Goal: Complete application form

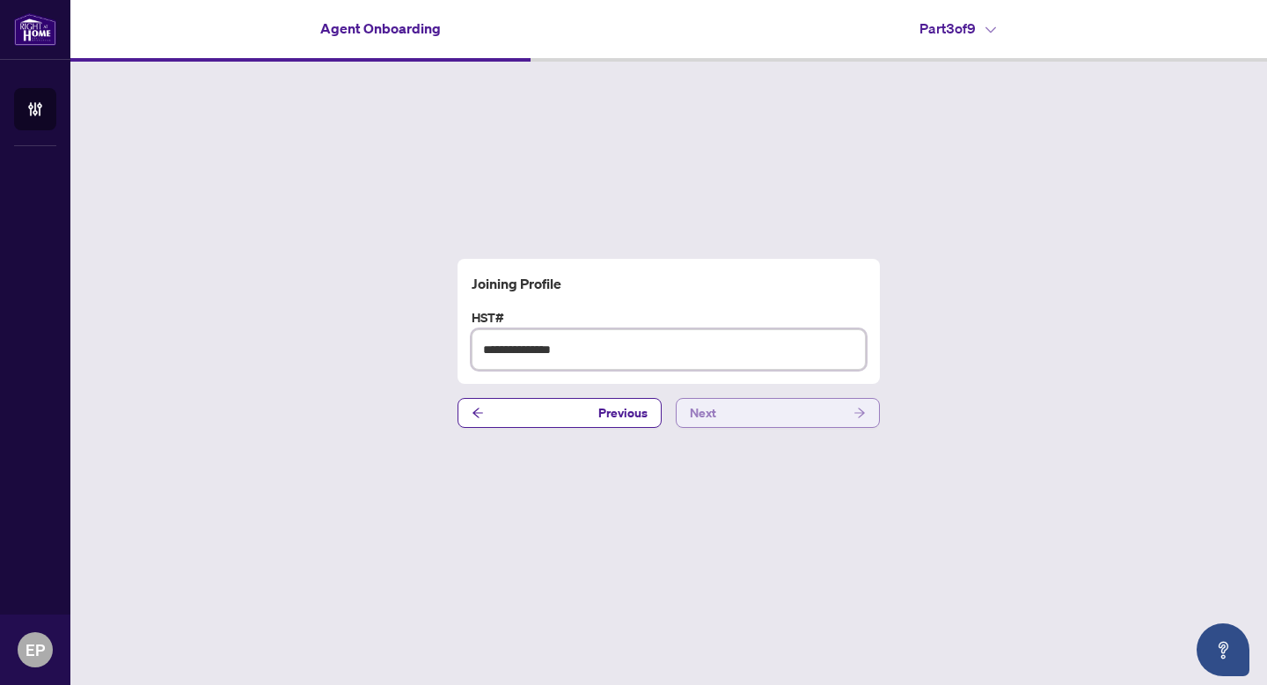
type input "**********"
click at [709, 404] on span "Next" at bounding box center [703, 413] width 26 height 28
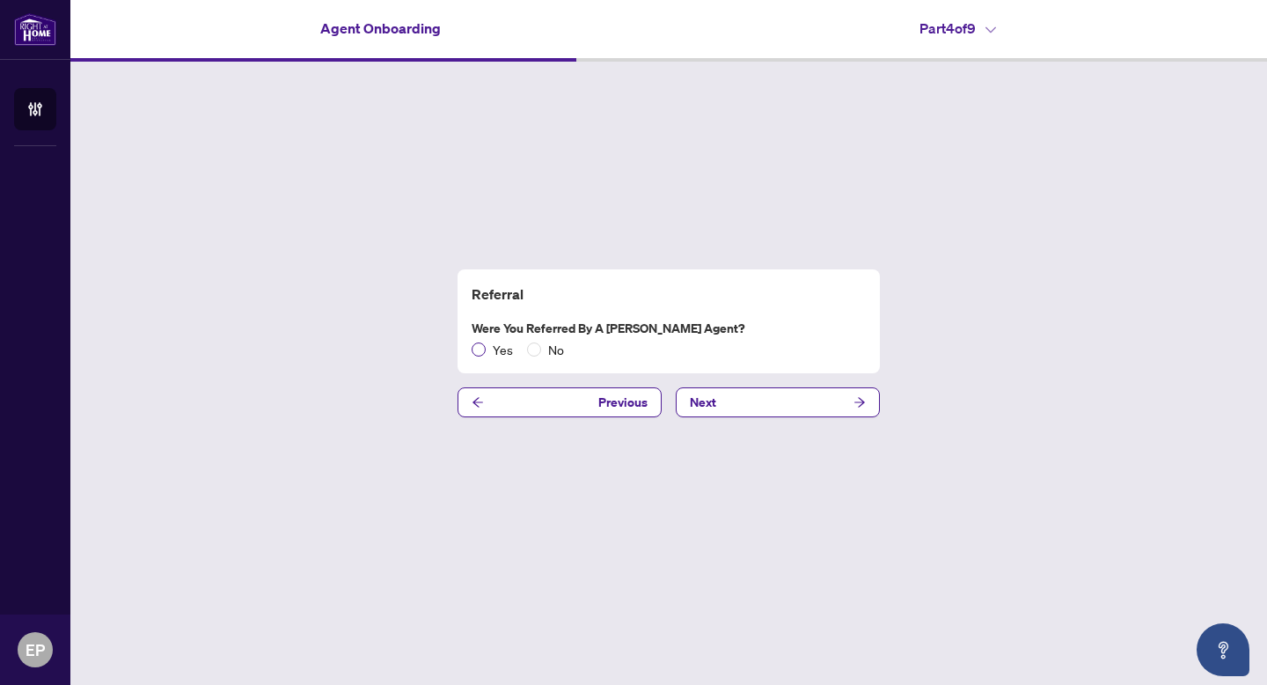
click at [490, 351] on span "Yes" at bounding box center [503, 349] width 34 height 19
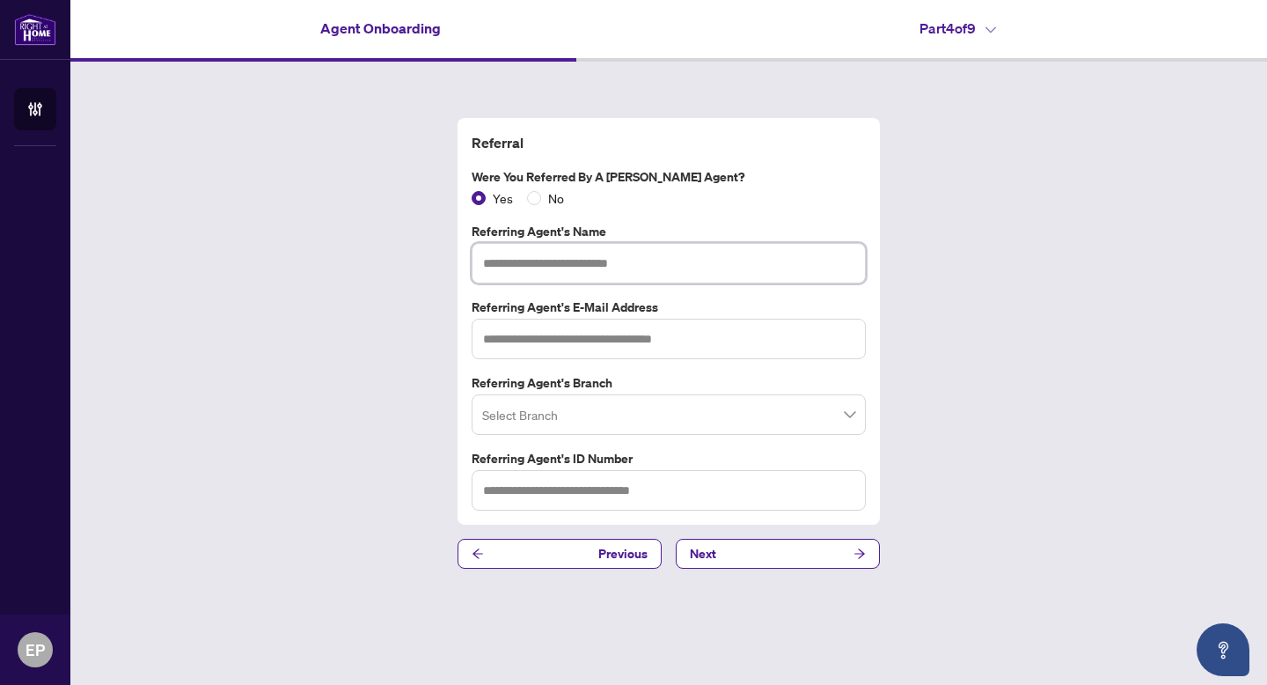
click at [642, 275] on input "text" at bounding box center [669, 263] width 394 height 40
click at [625, 356] on input "text" at bounding box center [669, 339] width 394 height 40
click at [657, 271] on input "**********" at bounding box center [669, 263] width 394 height 40
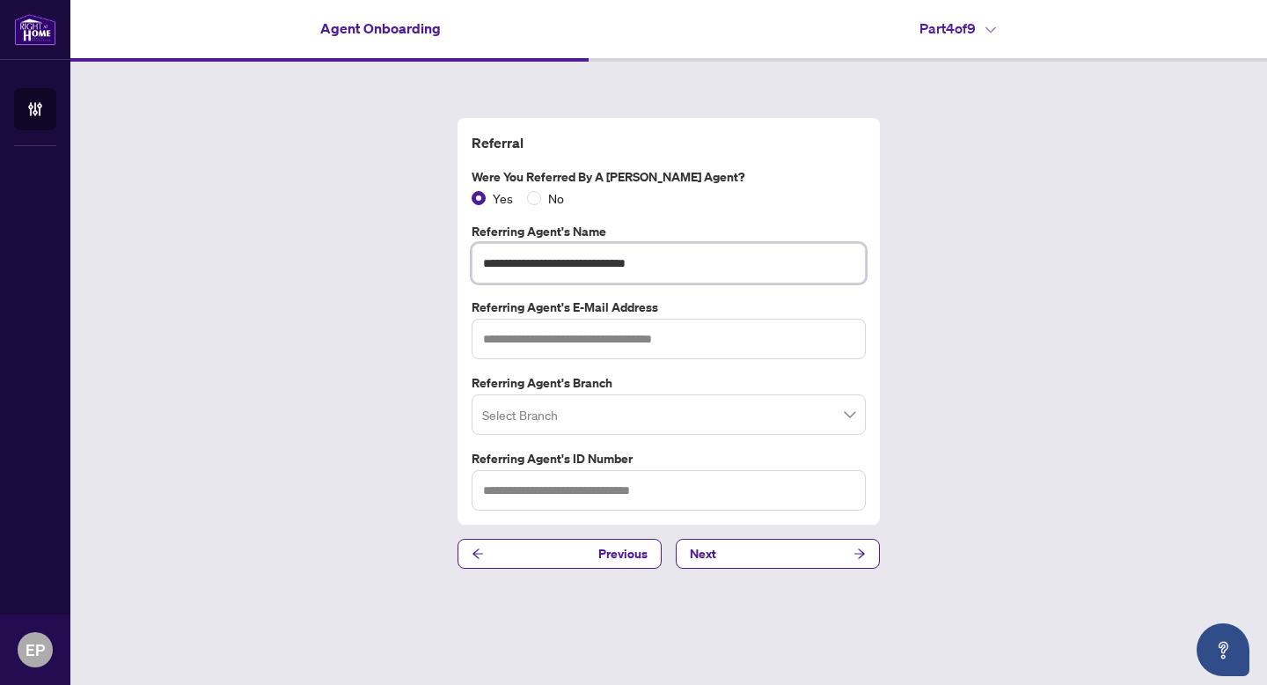
type input "**********"
click at [587, 344] on input "text" at bounding box center [669, 339] width 394 height 40
type input "*"
type input "**********"
click at [606, 405] on input "search" at bounding box center [660, 417] width 357 height 39
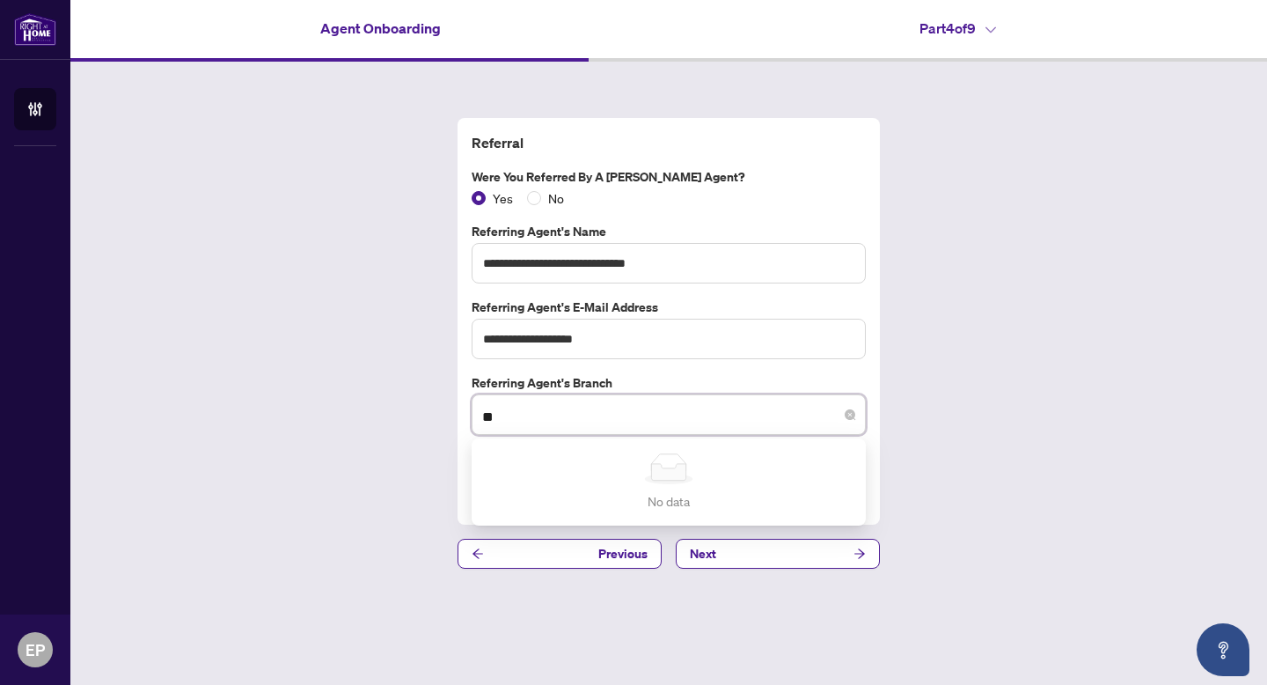
type input "*"
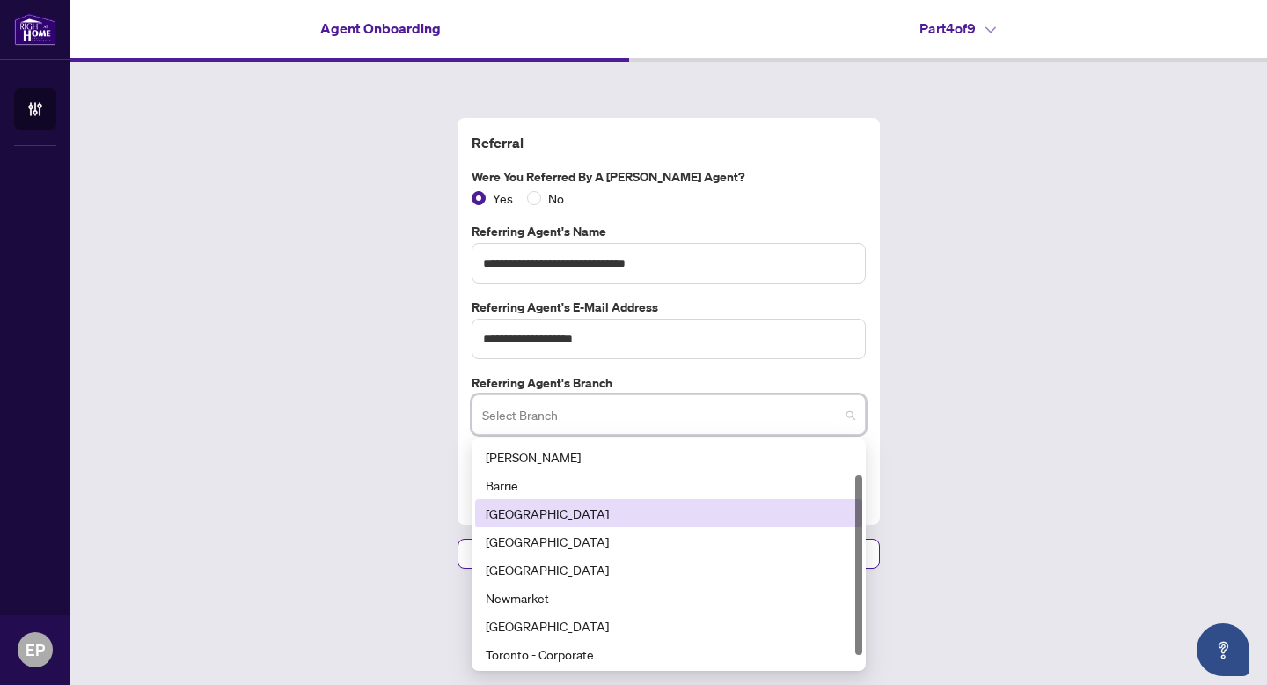
scroll to position [56, 0]
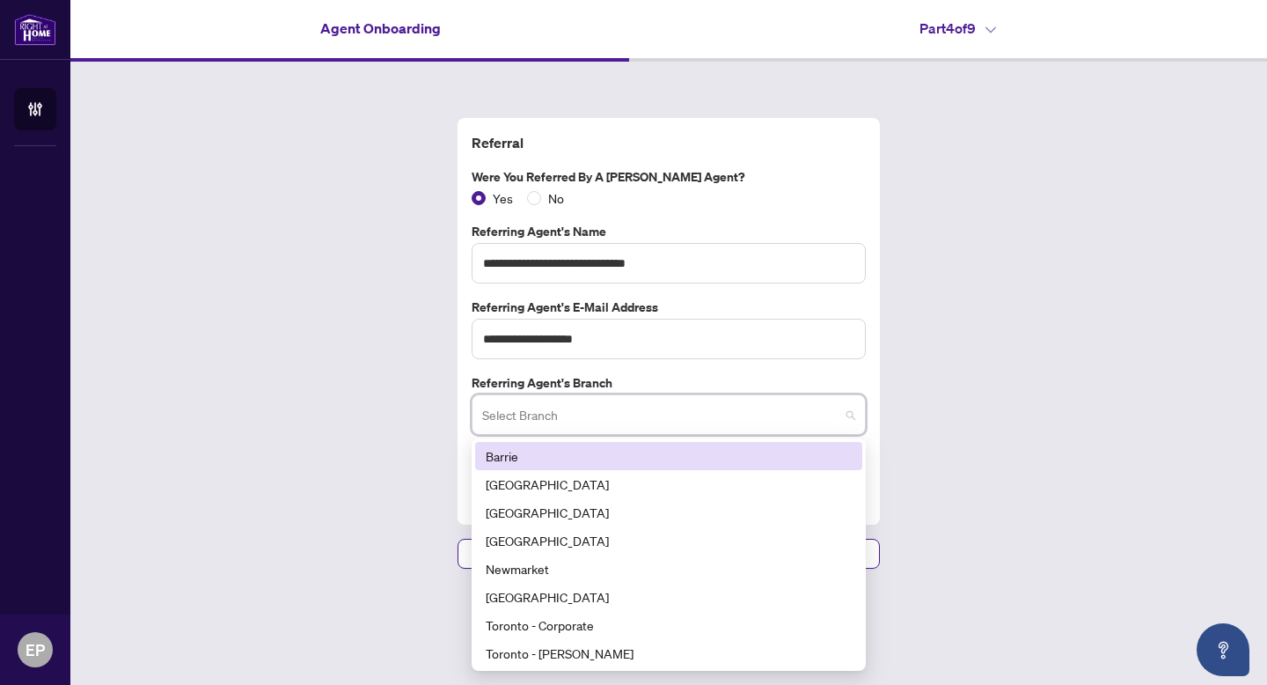
click at [887, 437] on div "**********" at bounding box center [668, 343] width 1197 height 563
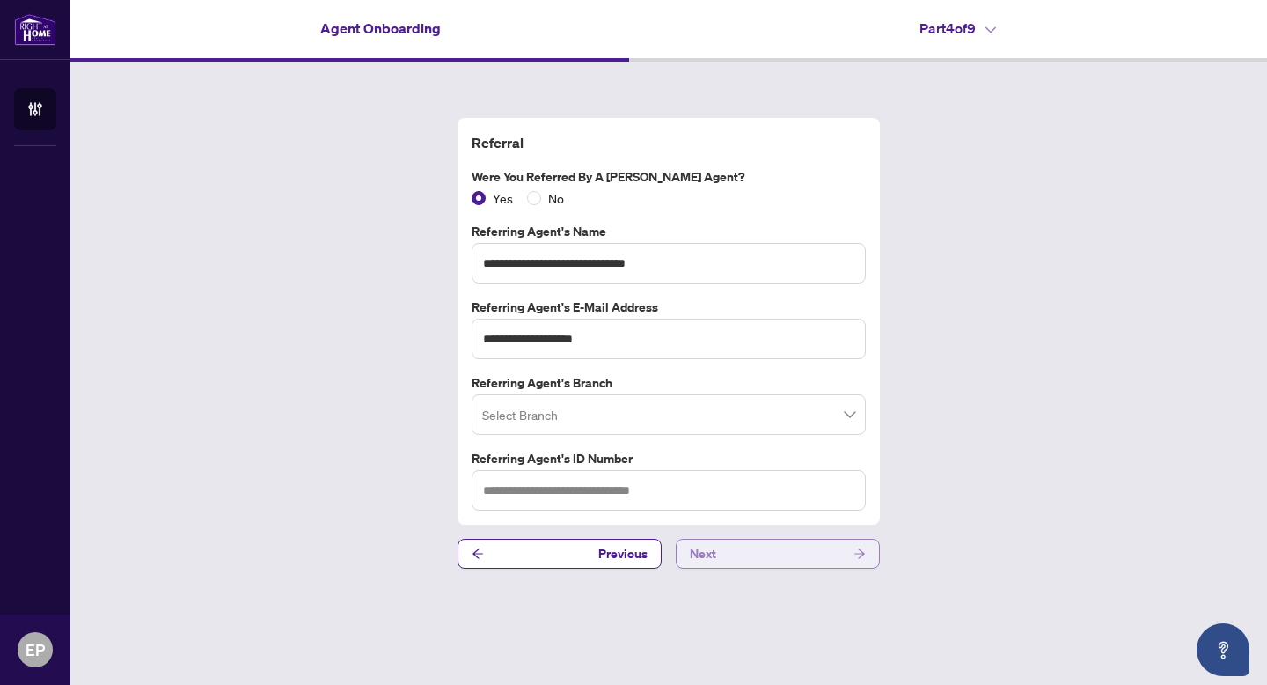
click at [738, 550] on button "Next" at bounding box center [778, 554] width 204 height 30
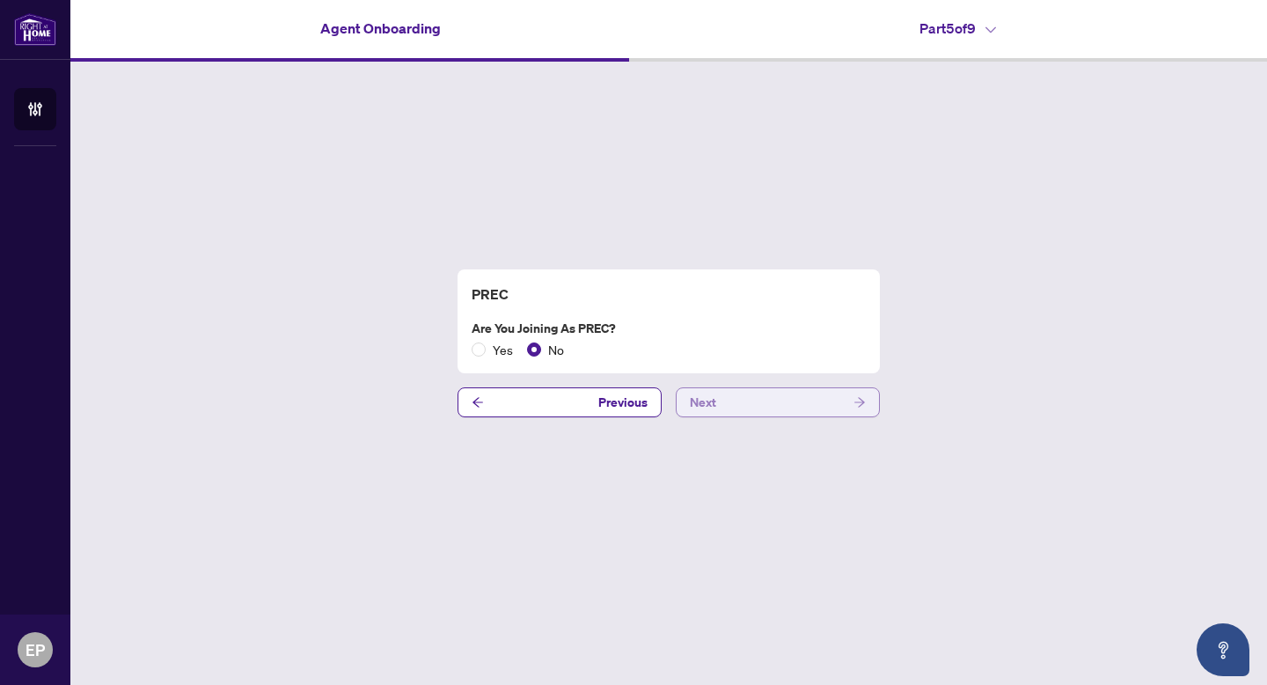
click at [739, 407] on button "Next" at bounding box center [778, 402] width 204 height 30
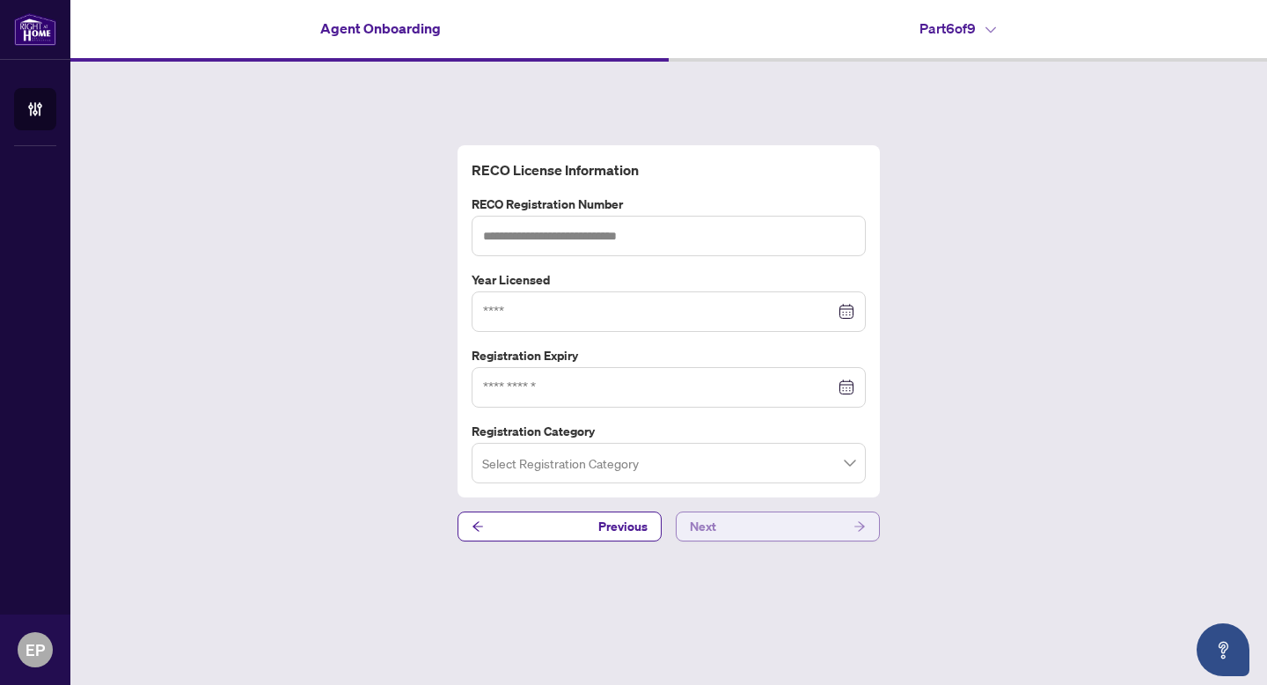
click at [788, 523] on button "Next" at bounding box center [778, 526] width 204 height 30
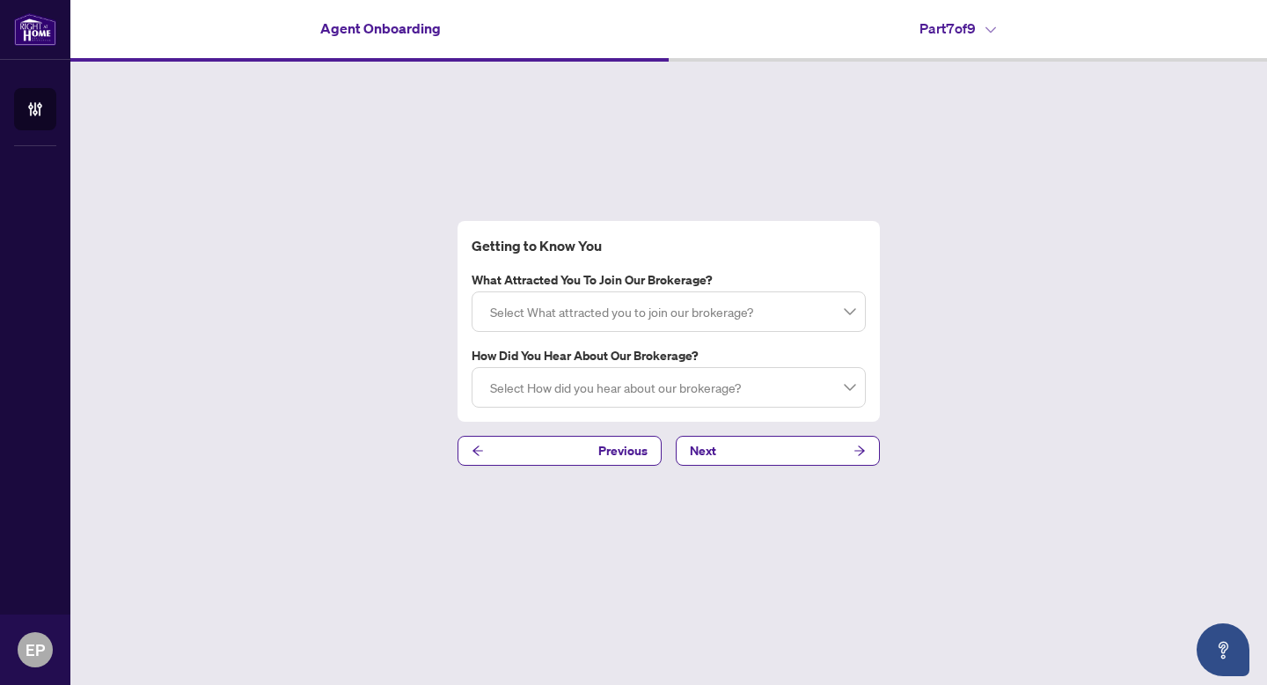
click at [606, 302] on div at bounding box center [668, 312] width 371 height 32
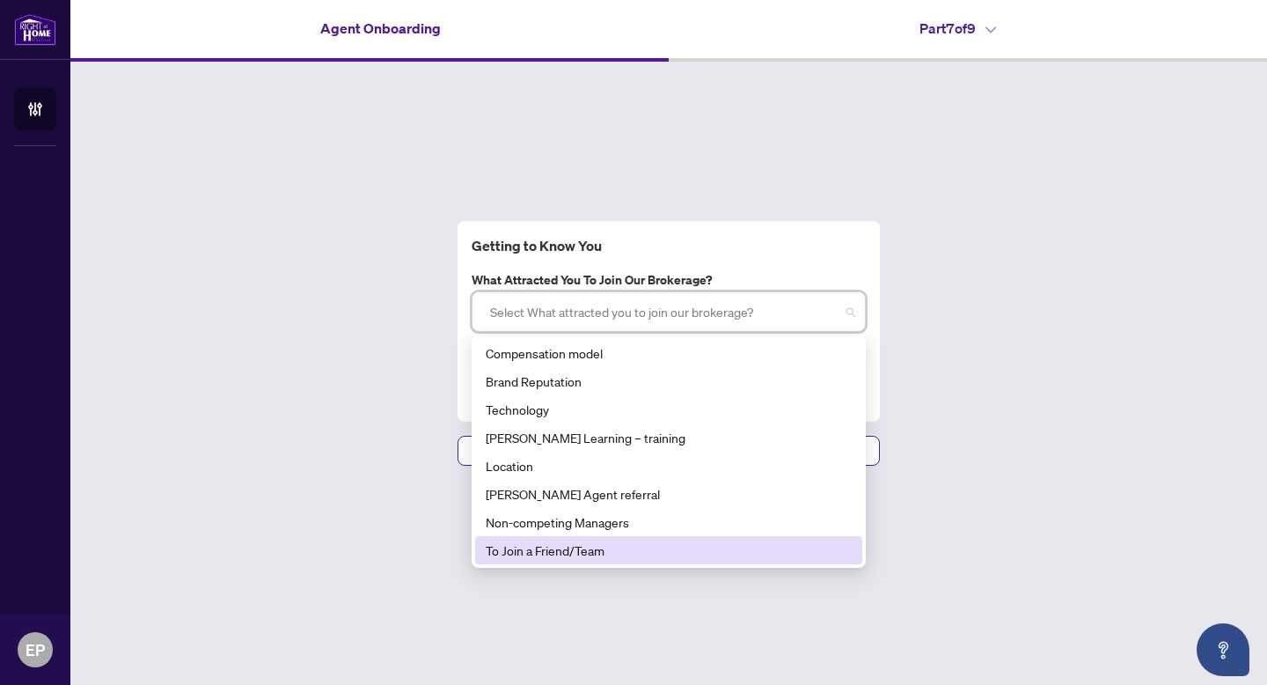
click at [527, 552] on div "To Join a Friend/Team" at bounding box center [669, 549] width 366 height 19
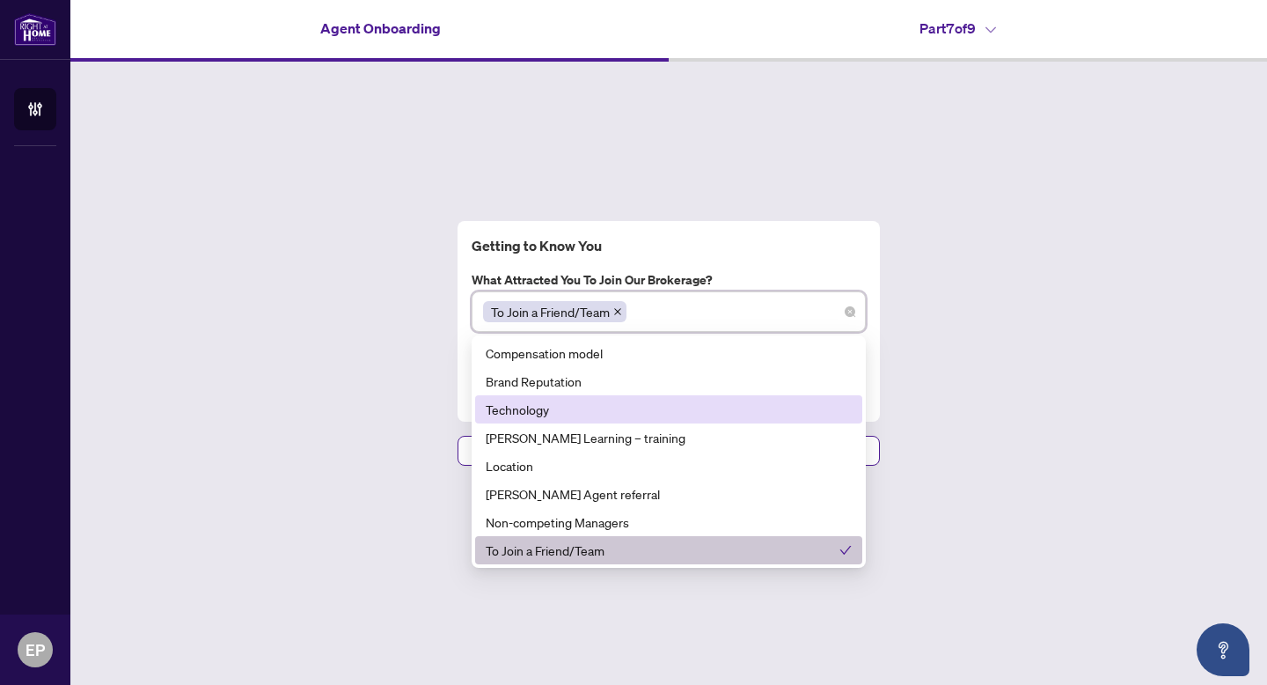
click at [394, 380] on div "Getting to Know You What attracted you to join our brokerage? To Join a Friend/…" at bounding box center [668, 343] width 1197 height 563
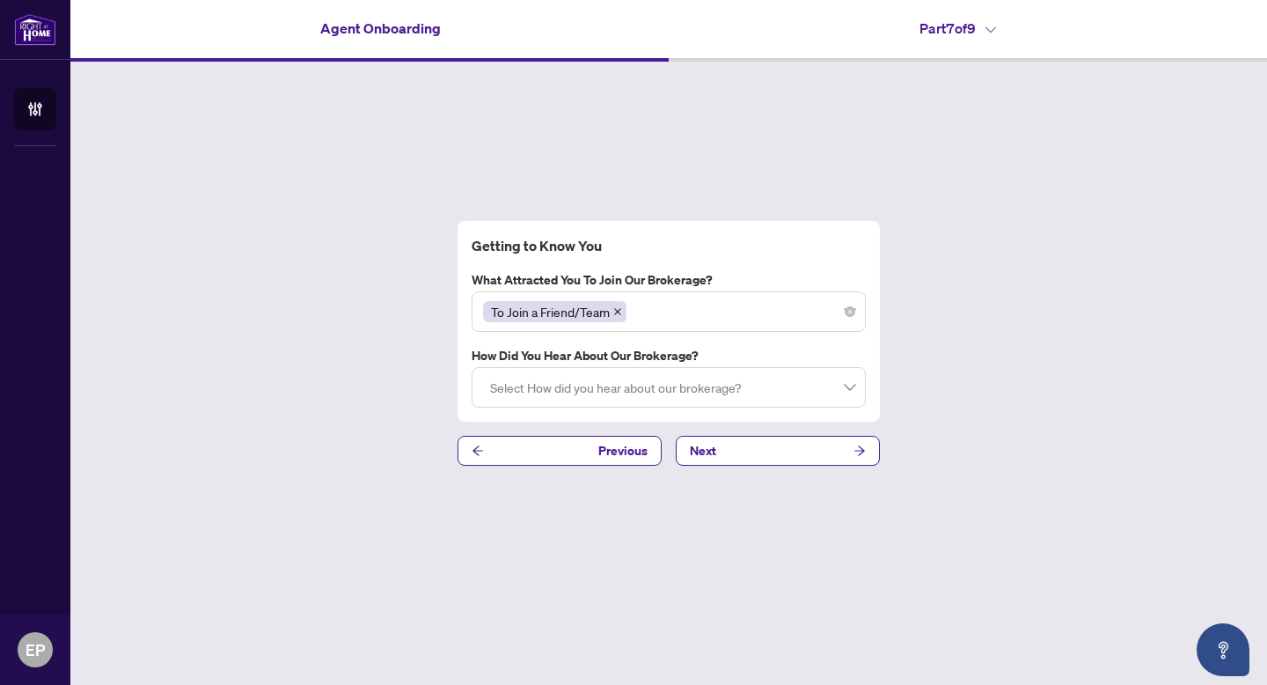
click at [652, 312] on div "To Join a Friend/Team" at bounding box center [668, 312] width 371 height 32
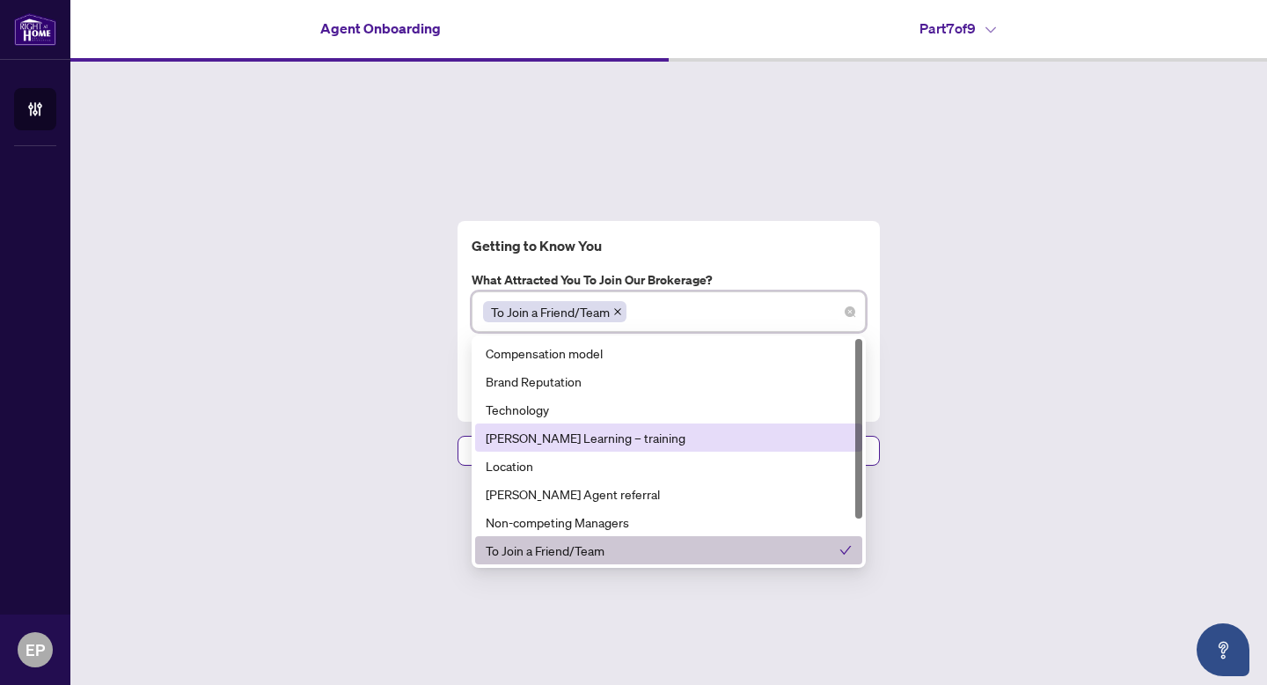
click at [573, 438] on div "[PERSON_NAME] Learning – training" at bounding box center [669, 437] width 366 height 19
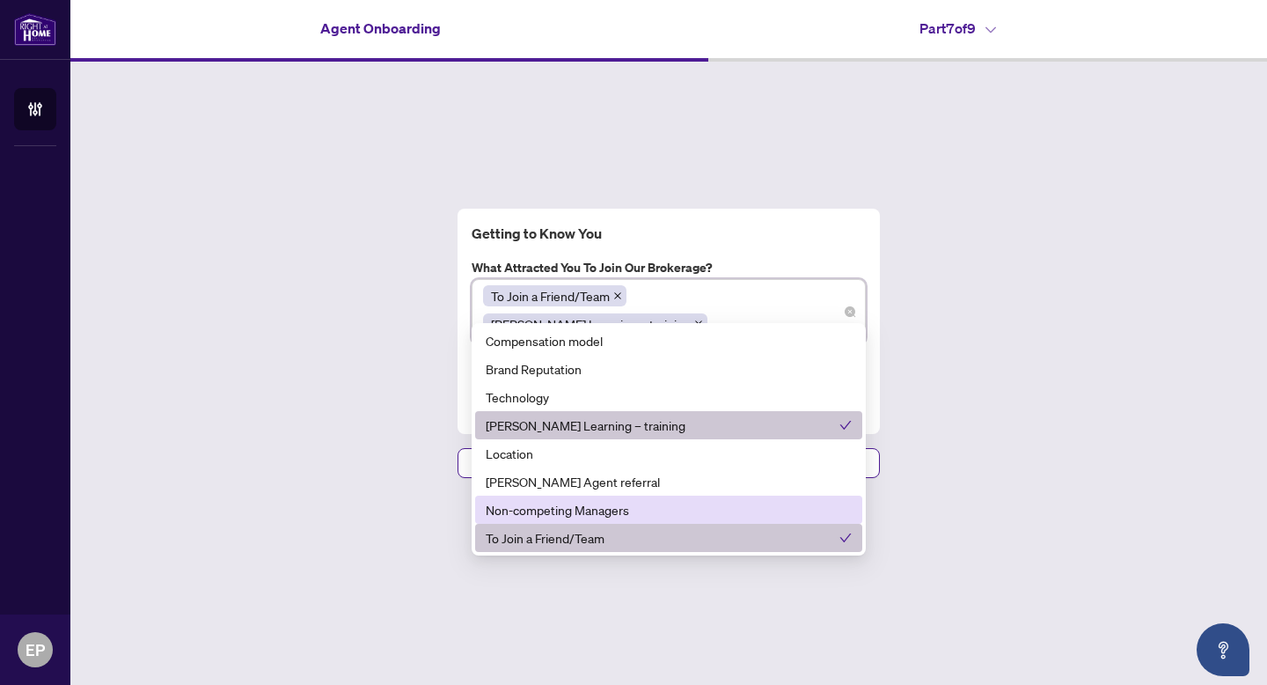
click at [544, 511] on div "Non-competing Managers" at bounding box center [669, 509] width 366 height 19
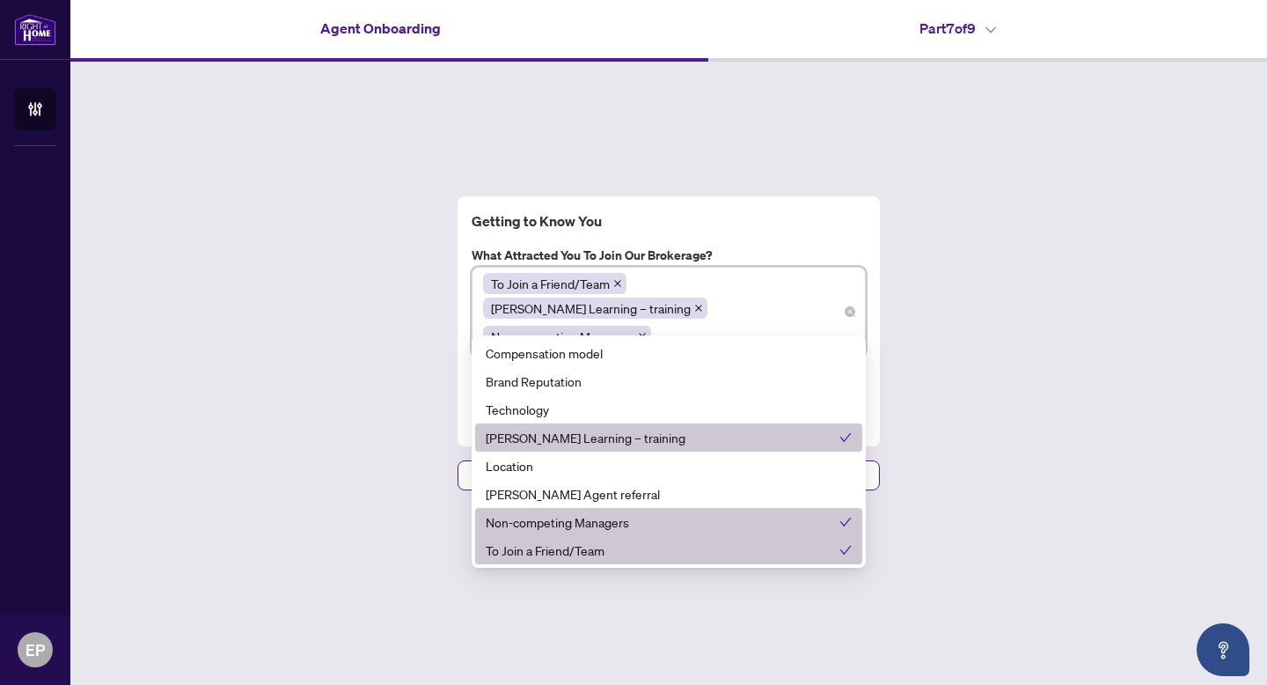
click at [434, 457] on div "Getting to Know You What attracted you to join our brokerage? To Join a Friend/…" at bounding box center [668, 343] width 1197 height 563
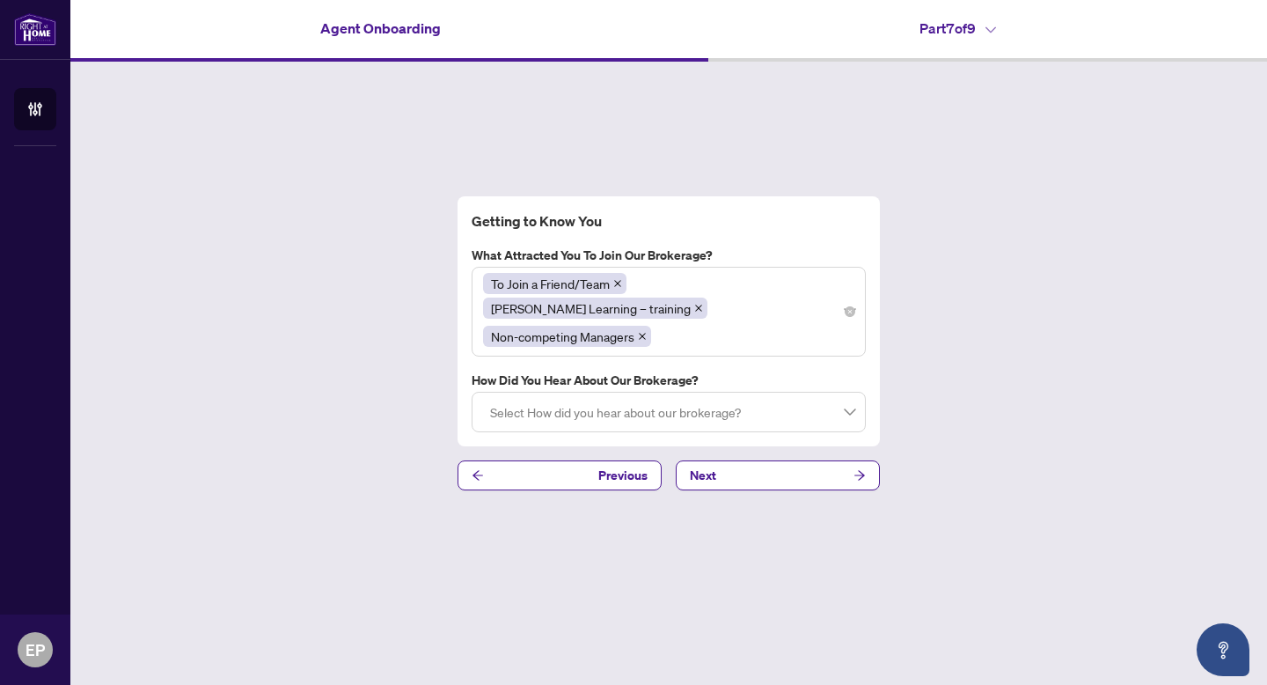
click at [532, 403] on div at bounding box center [668, 412] width 371 height 32
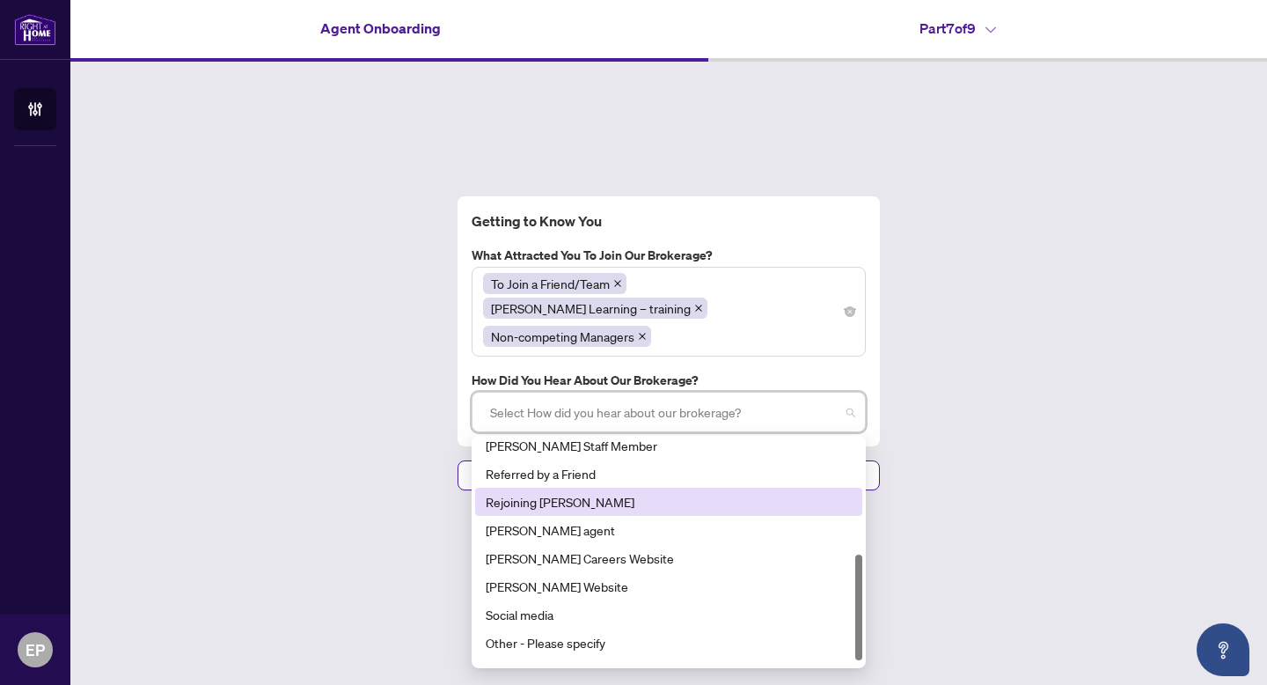
scroll to position [246, 0]
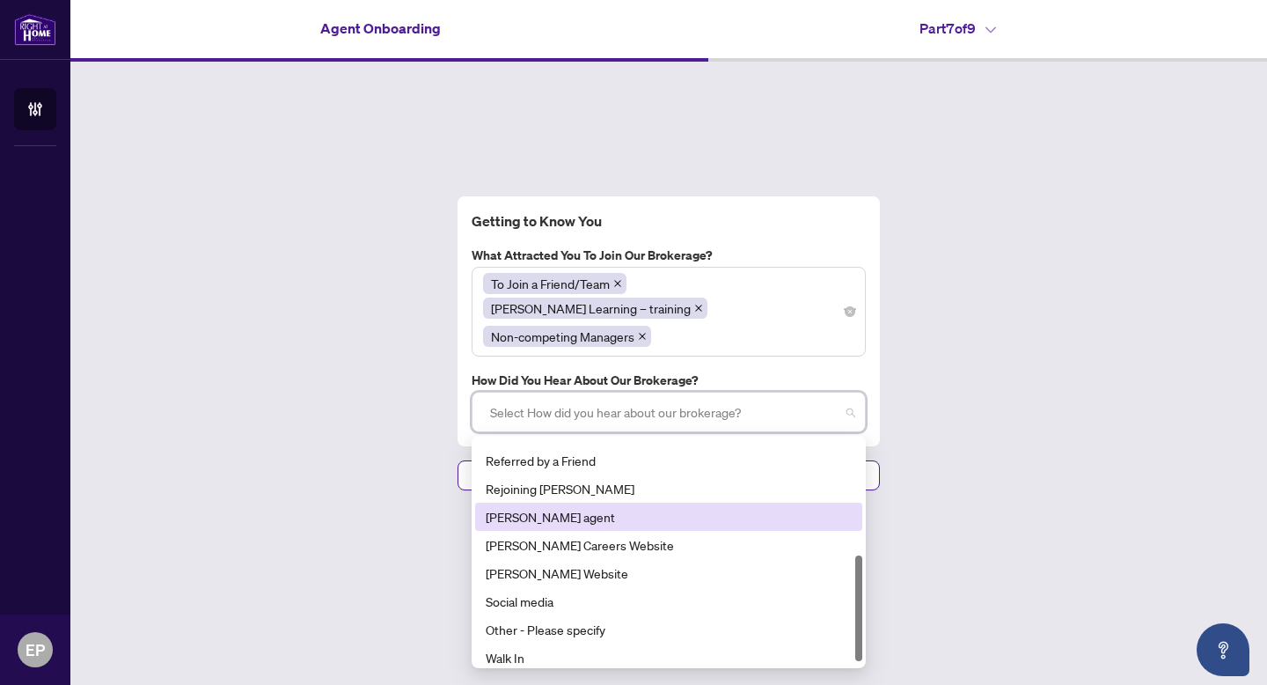
click at [518, 507] on div "[PERSON_NAME] agent" at bounding box center [669, 516] width 366 height 19
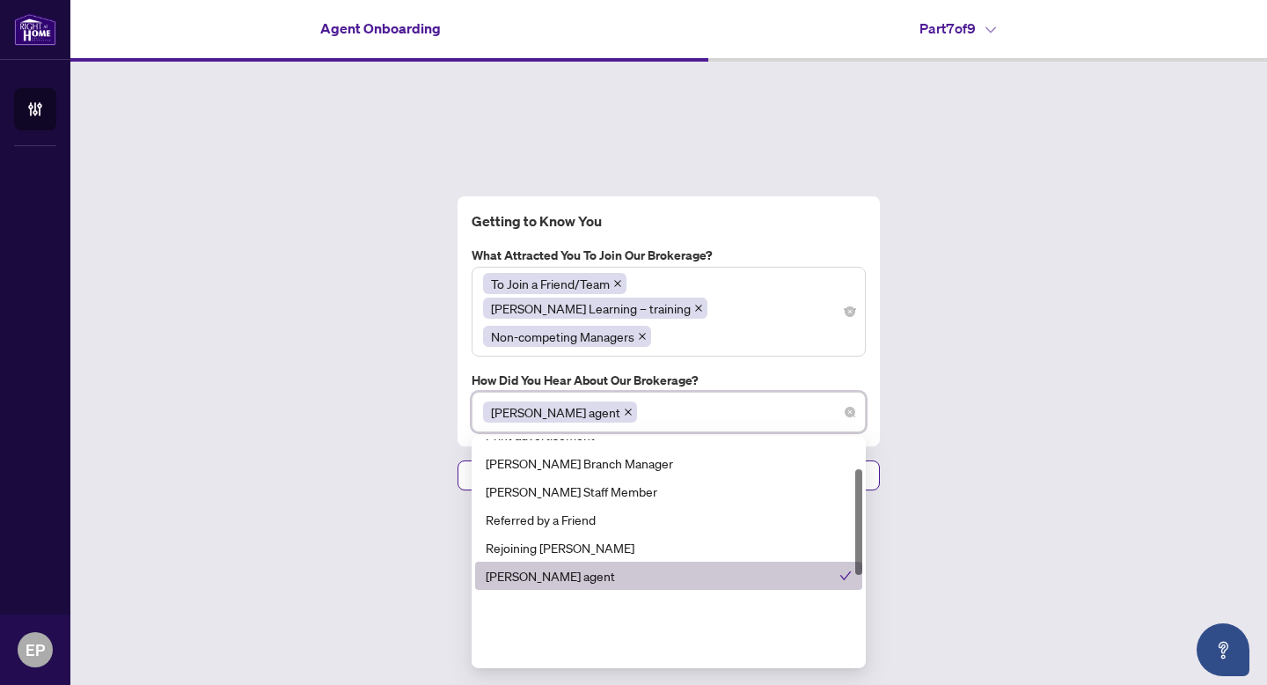
scroll to position [0, 0]
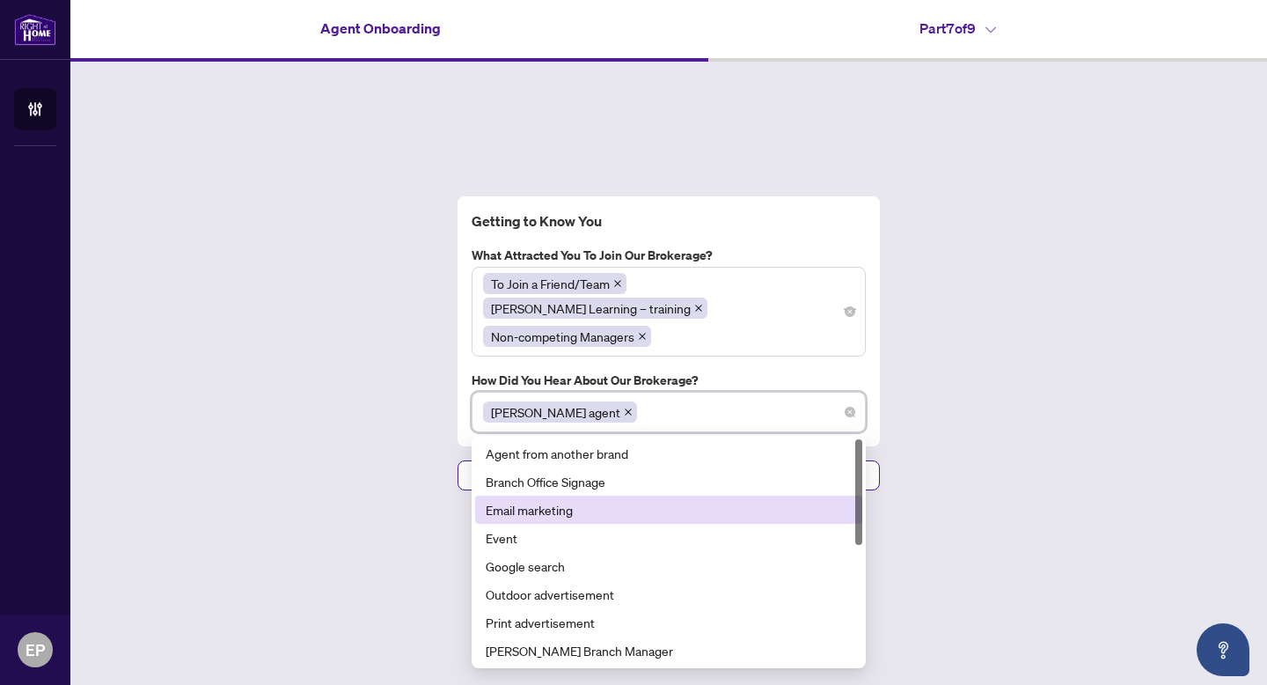
click at [422, 463] on div "Getting to Know You What attracted you to join our brokerage? To Join a Friend/…" at bounding box center [668, 343] width 1197 height 563
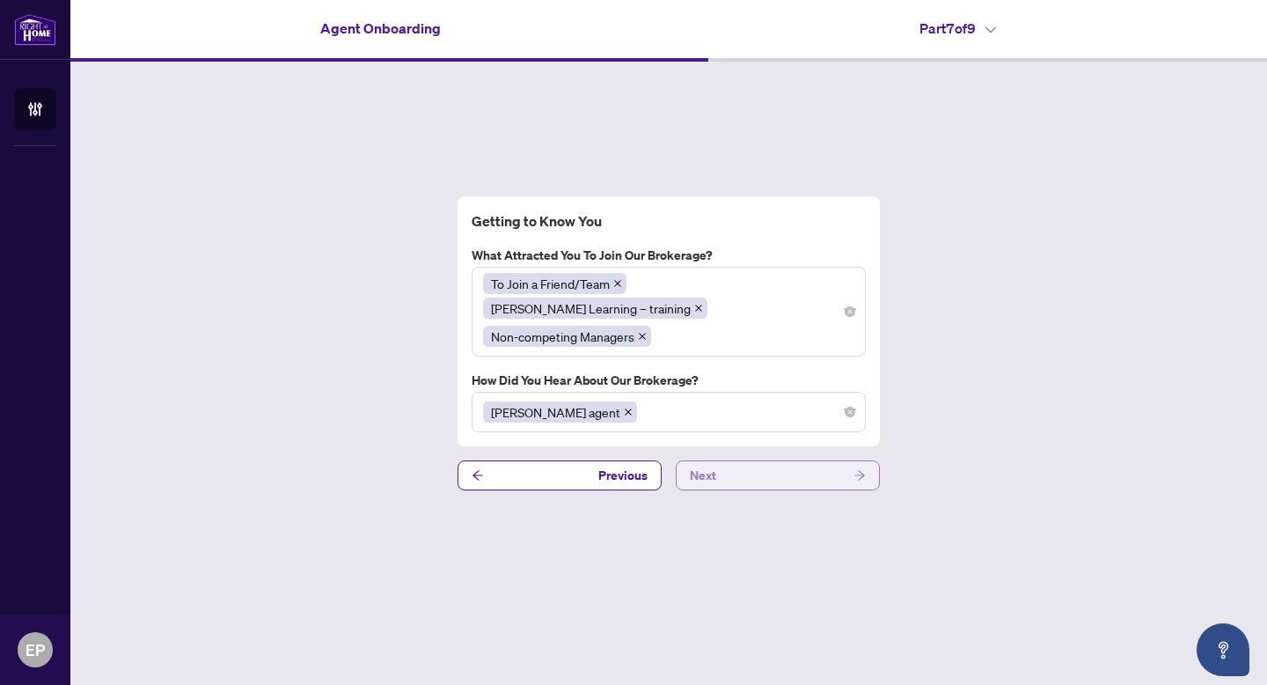
click at [721, 460] on button "Next" at bounding box center [778, 475] width 204 height 30
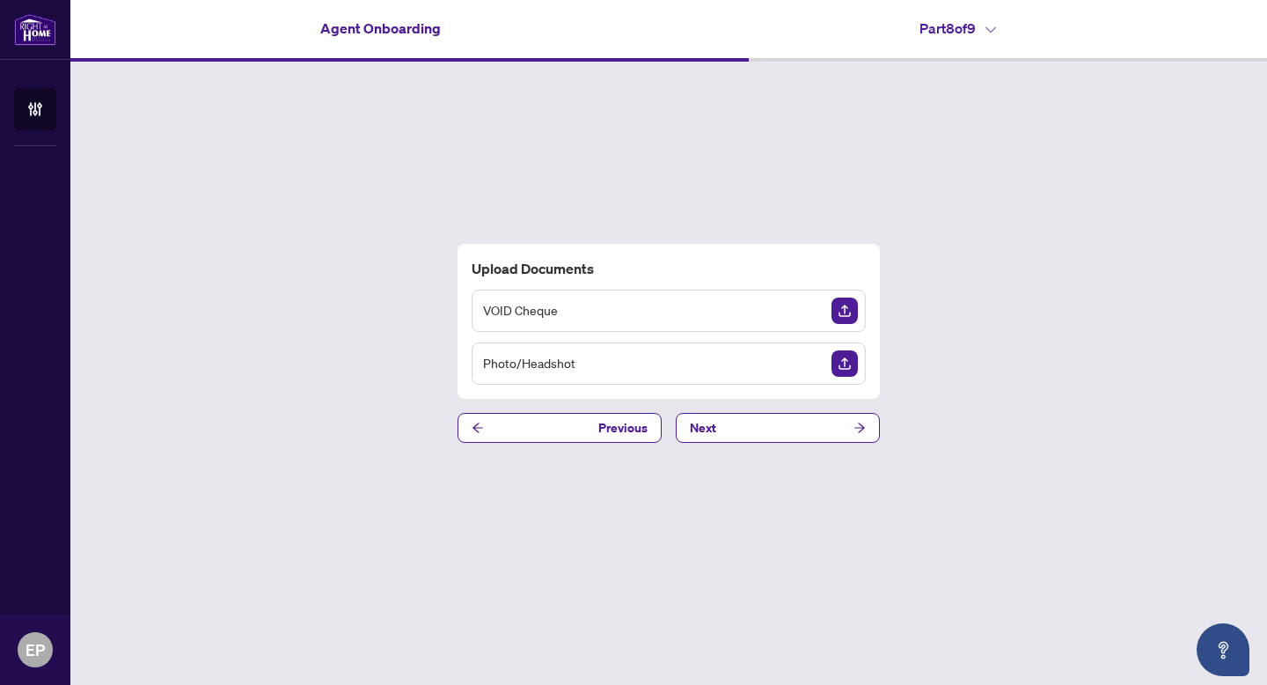
click at [687, 317] on div "VOID Cheque" at bounding box center [669, 311] width 394 height 42
click at [788, 423] on button "Next" at bounding box center [778, 428] width 204 height 30
